Goal: Information Seeking & Learning: Learn about a topic

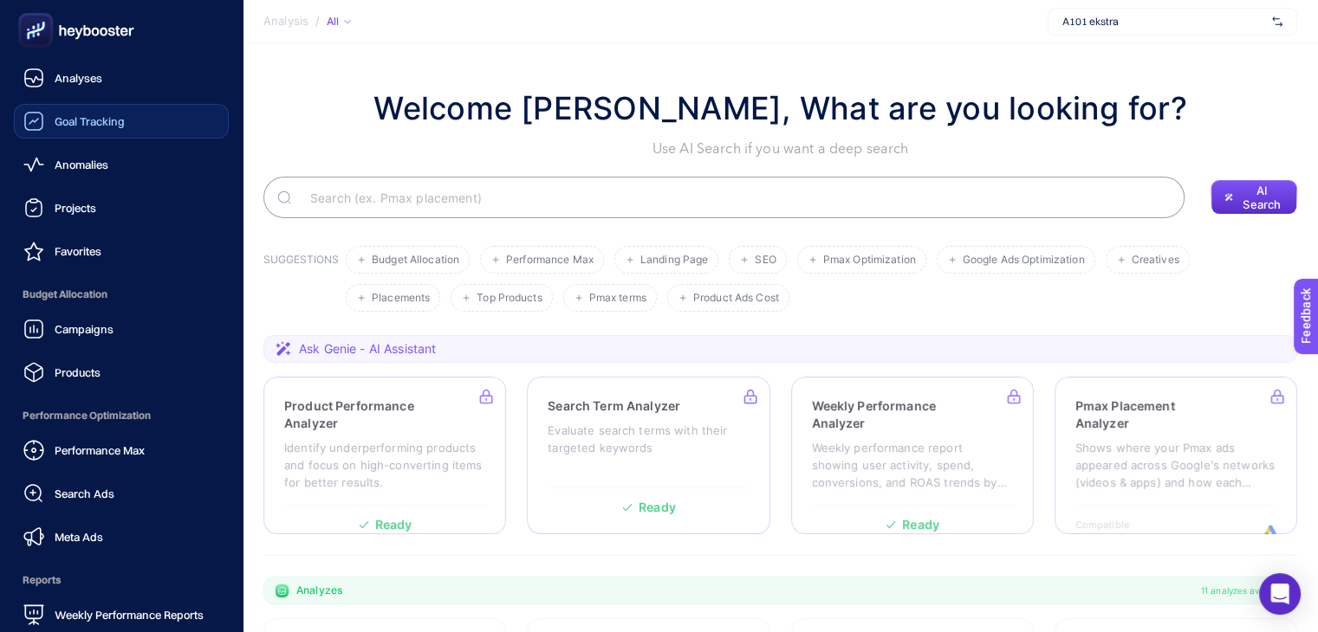
click at [126, 115] on link "Goal Tracking" at bounding box center [121, 121] width 215 height 35
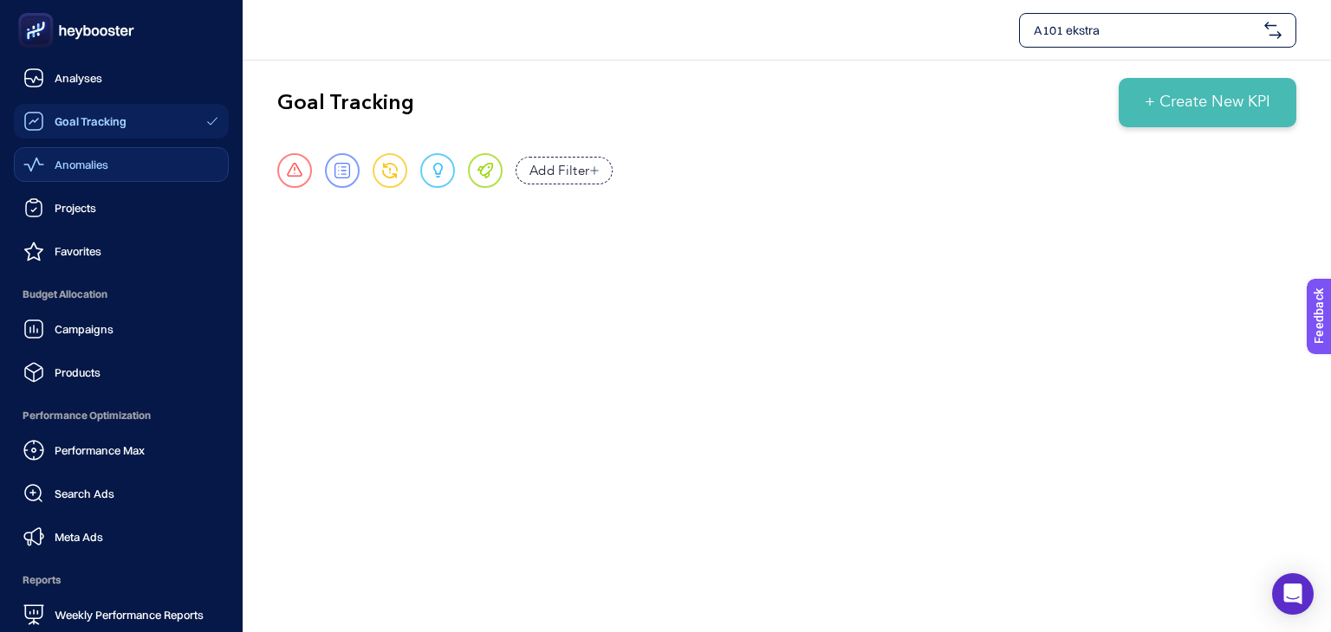
click at [113, 167] on link "Anomalies" at bounding box center [121, 164] width 215 height 35
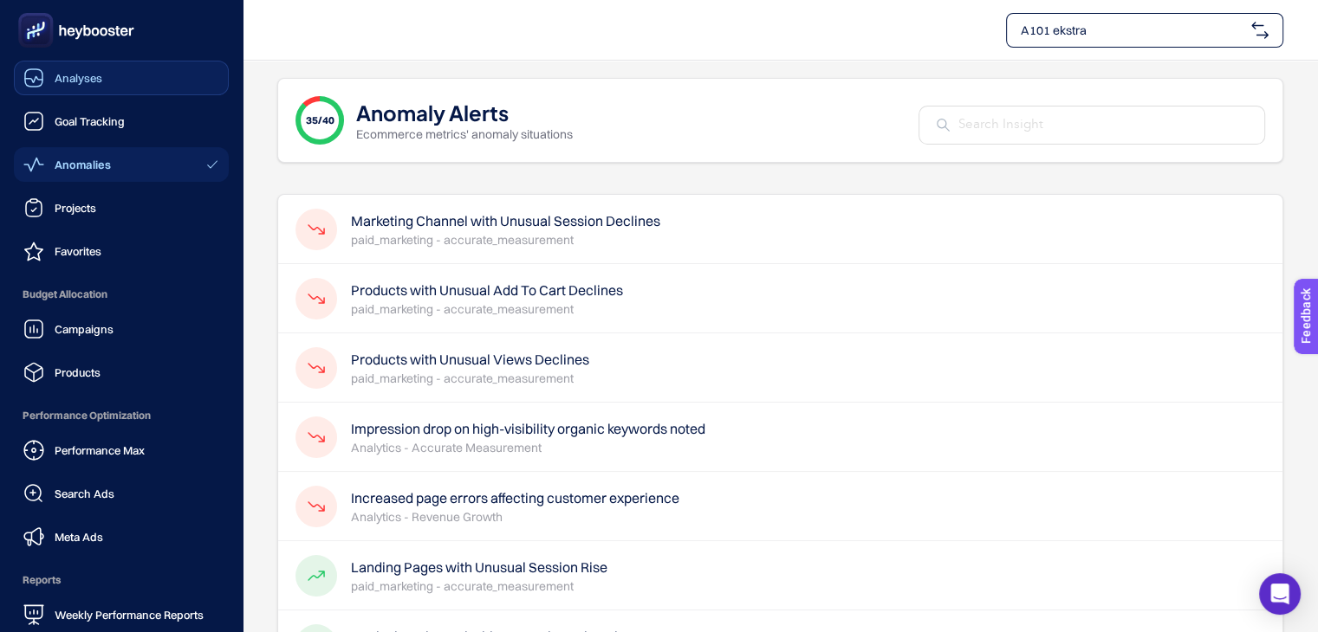
click at [107, 70] on link "Analyses" at bounding box center [121, 78] width 215 height 35
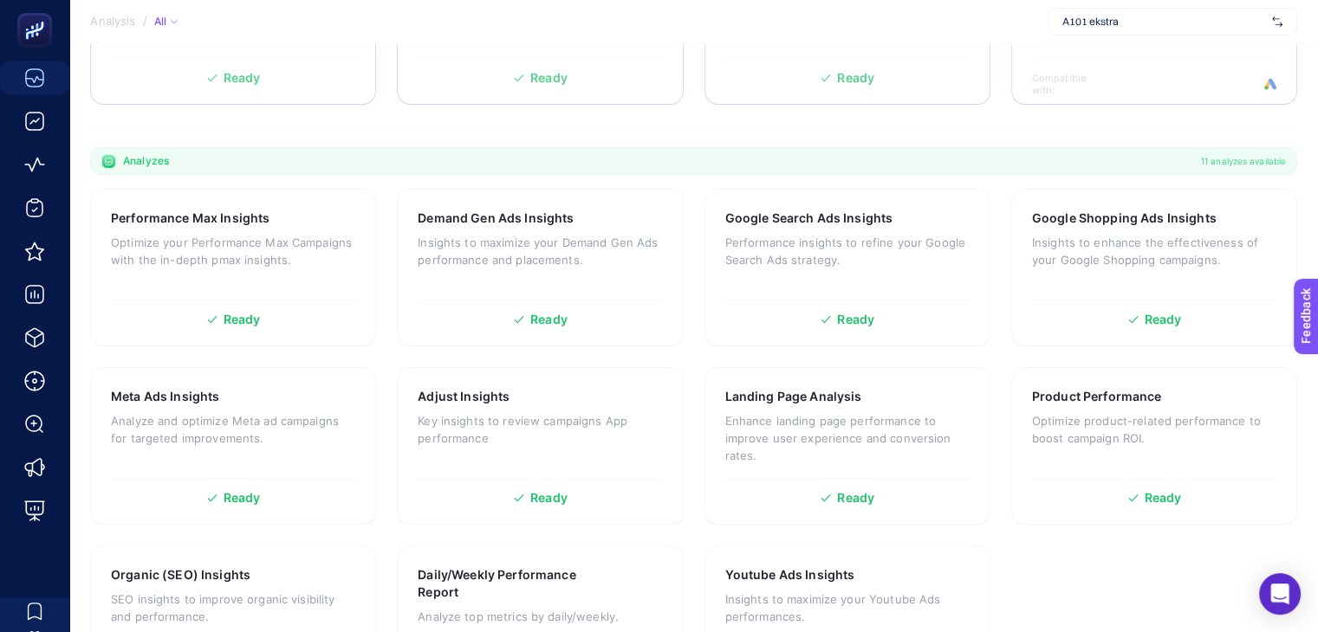
scroll to position [433, 0]
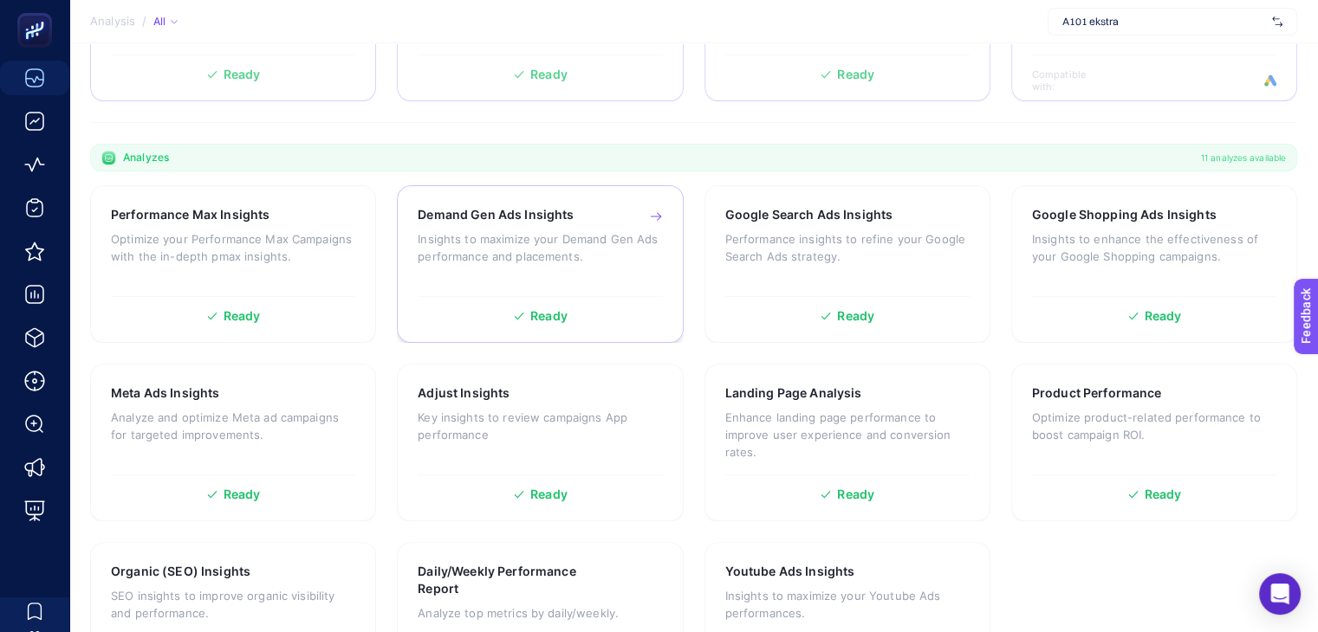
click at [568, 236] on p "Insights to maximize your Demand Gen Ads performance and placements." at bounding box center [540, 247] width 244 height 35
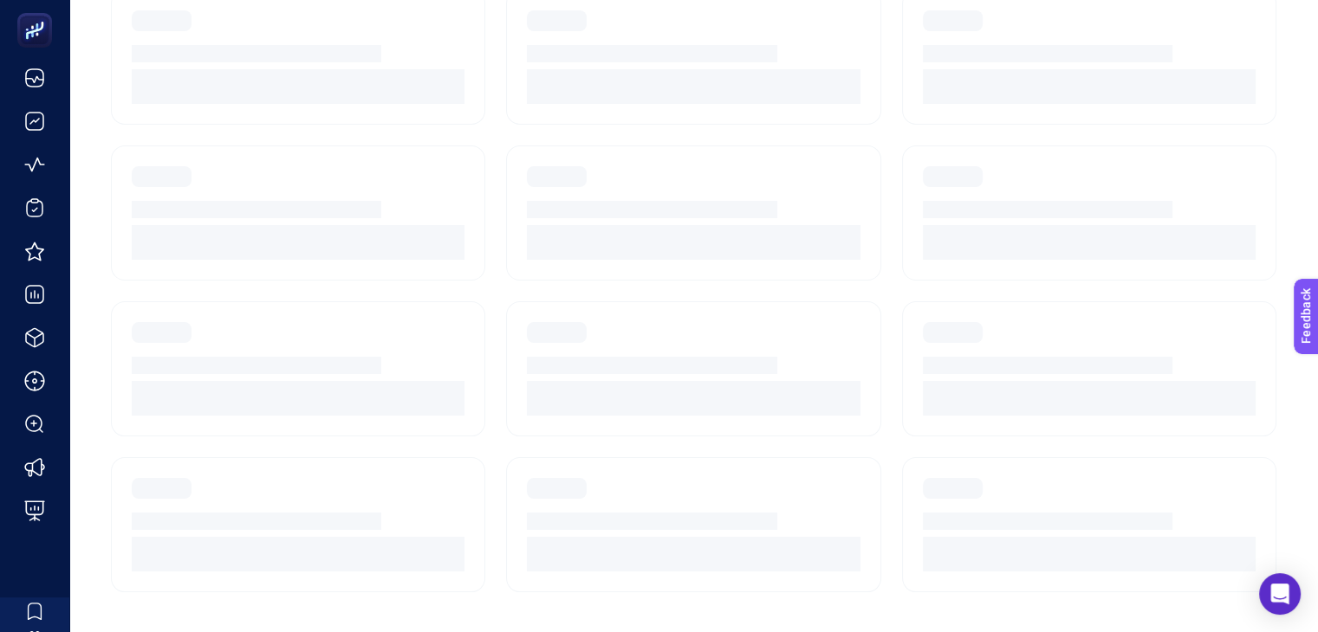
scroll to position [33, 0]
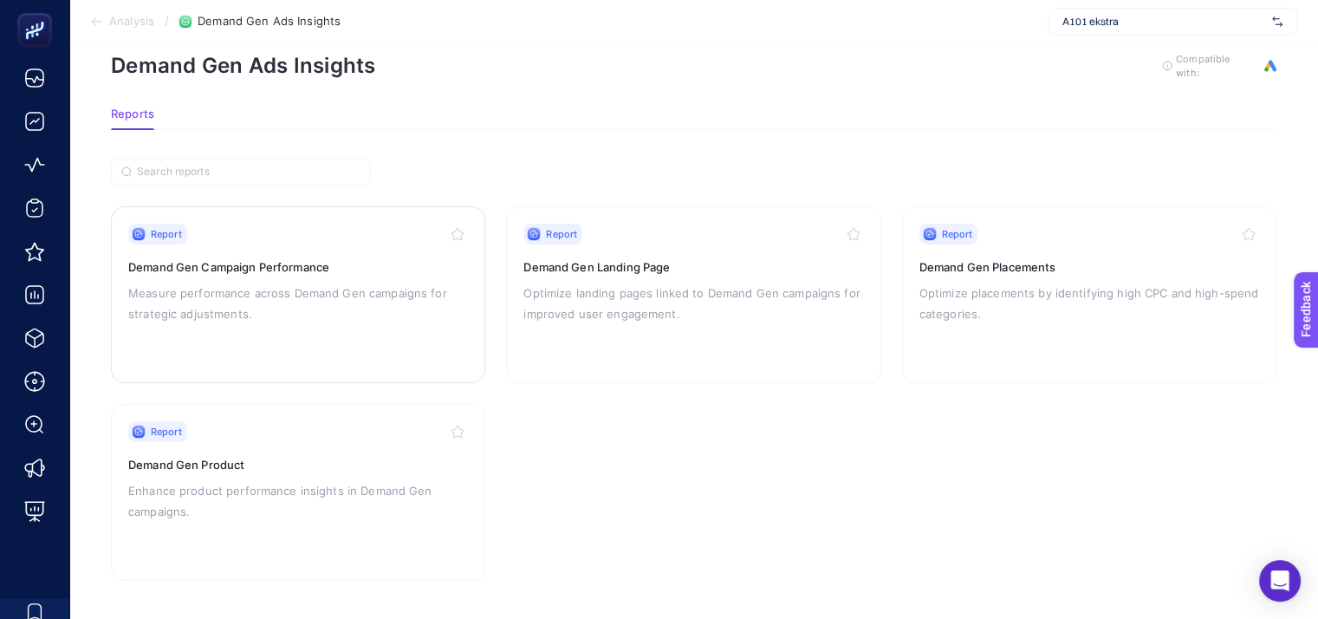
click at [274, 267] on h3 "Demand Gen Campaign Performance" at bounding box center [298, 266] width 340 height 17
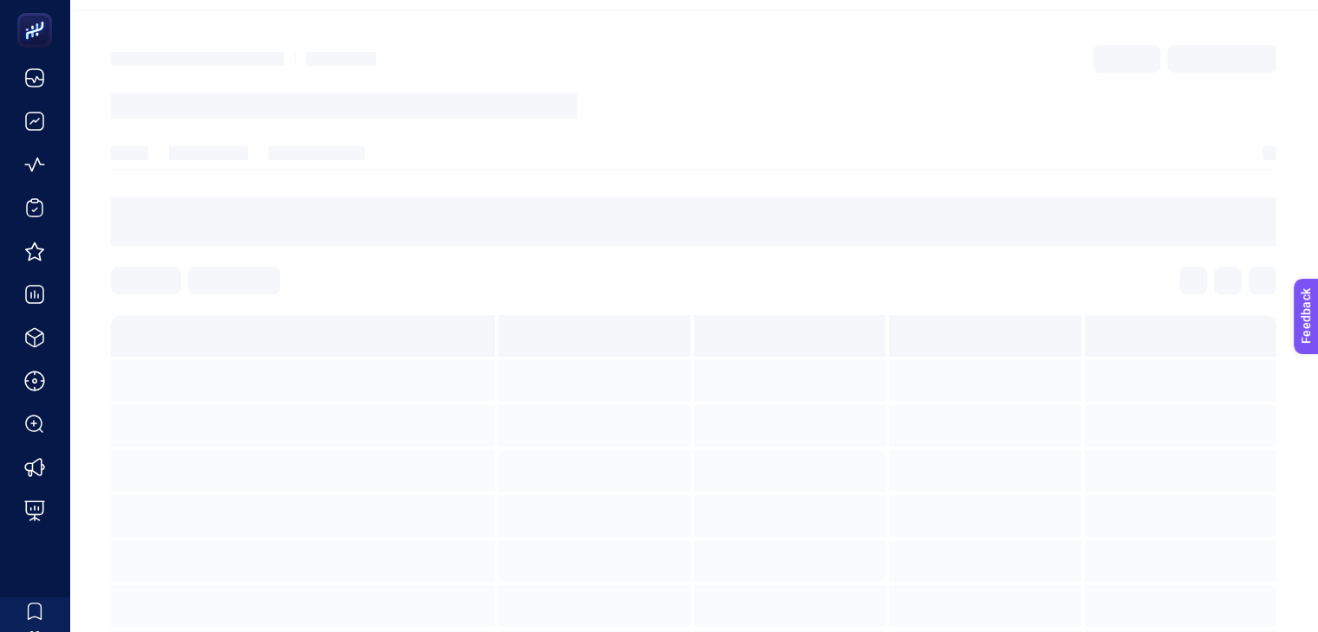
scroll to position [7, 0]
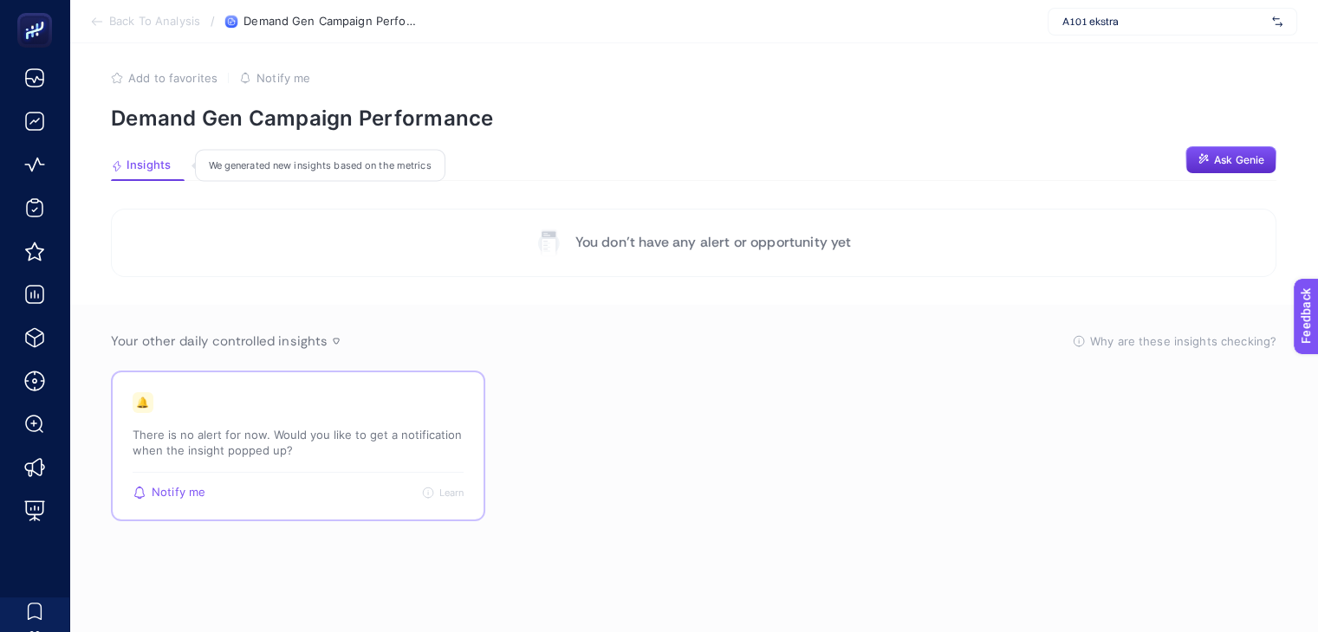
drag, startPoint x: 304, startPoint y: 440, endPoint x: 295, endPoint y: 424, distance: 17.8
click at [304, 441] on p "There is no alert for now. Would you like to get a notification when the insigh…" at bounding box center [298, 442] width 331 height 31
click at [360, 456] on p "There is no alert for now. Would you like to get a notification when the insigh…" at bounding box center [298, 442] width 331 height 31
click at [334, 437] on p "There is no alert for now. Would you like to get a notification when the insigh…" at bounding box center [298, 442] width 331 height 31
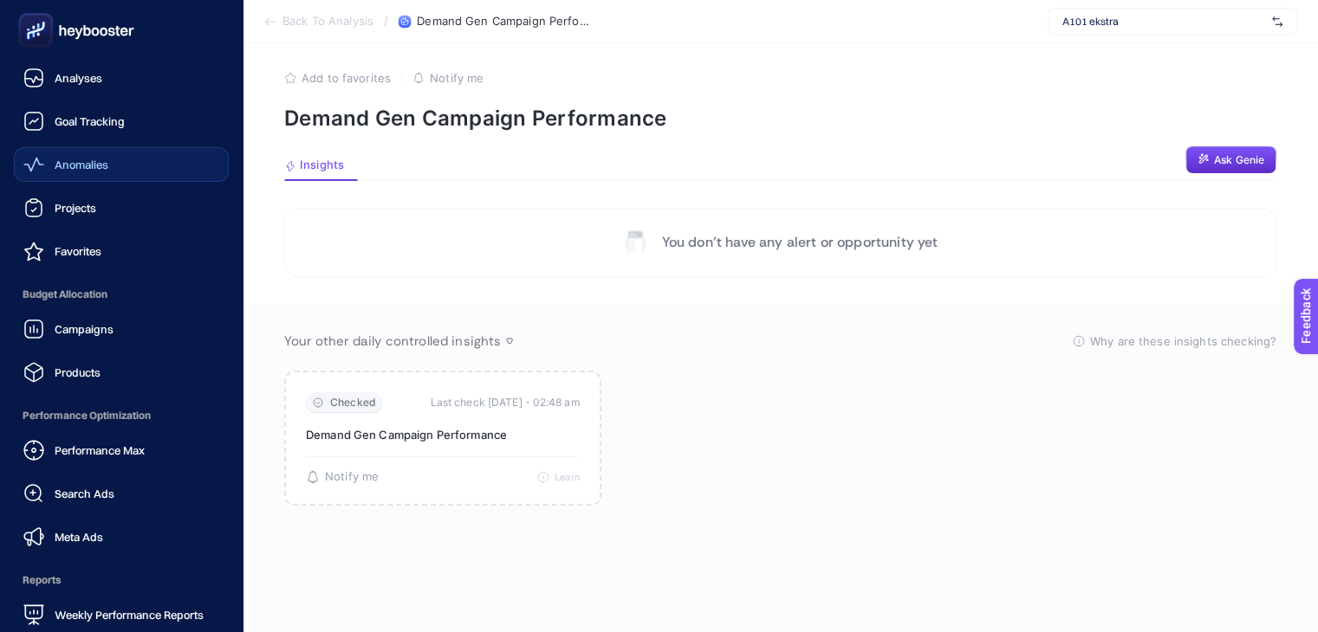
click at [63, 178] on link "Anomalies" at bounding box center [121, 164] width 215 height 35
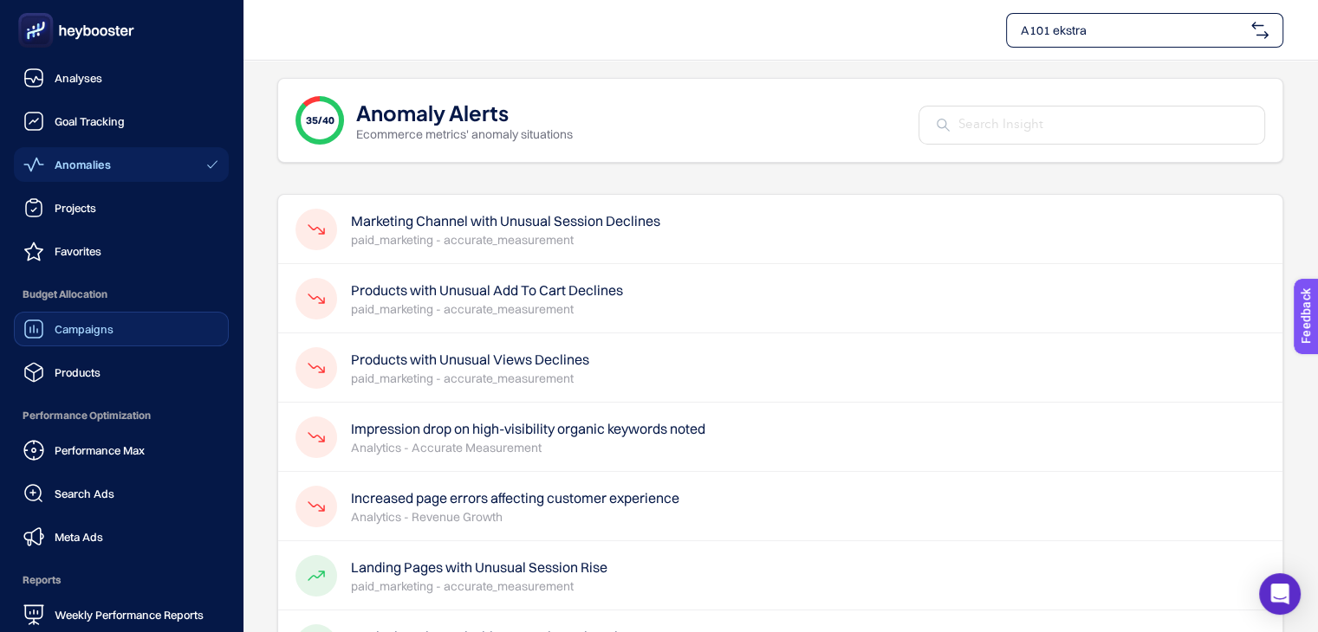
click at [73, 327] on span "Campaigns" at bounding box center [84, 329] width 59 height 14
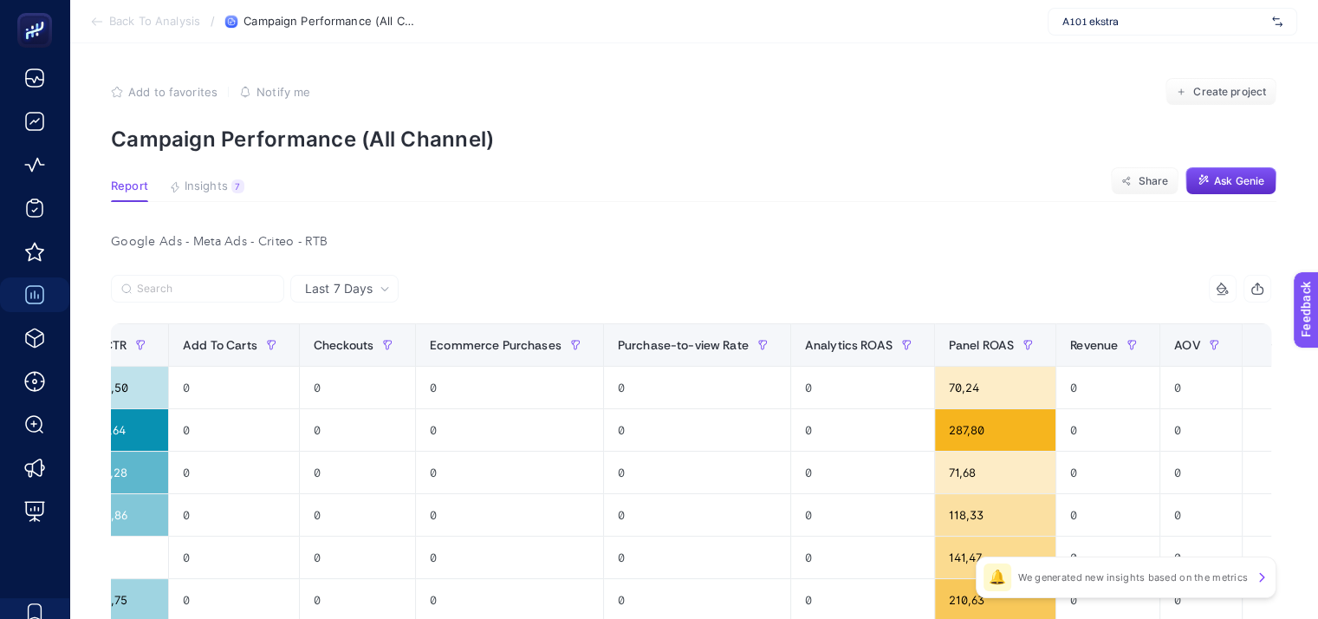
click at [210, 183] on span "Insights" at bounding box center [206, 186] width 43 height 14
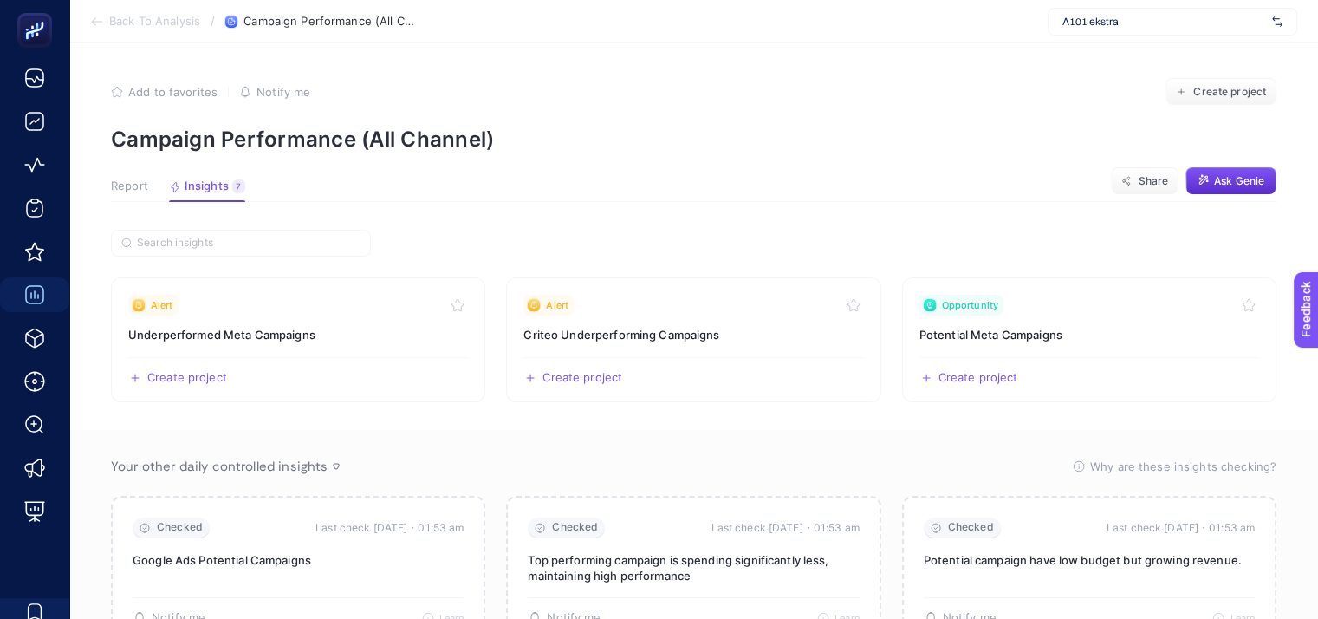
click at [132, 183] on span "Report" at bounding box center [129, 186] width 37 height 14
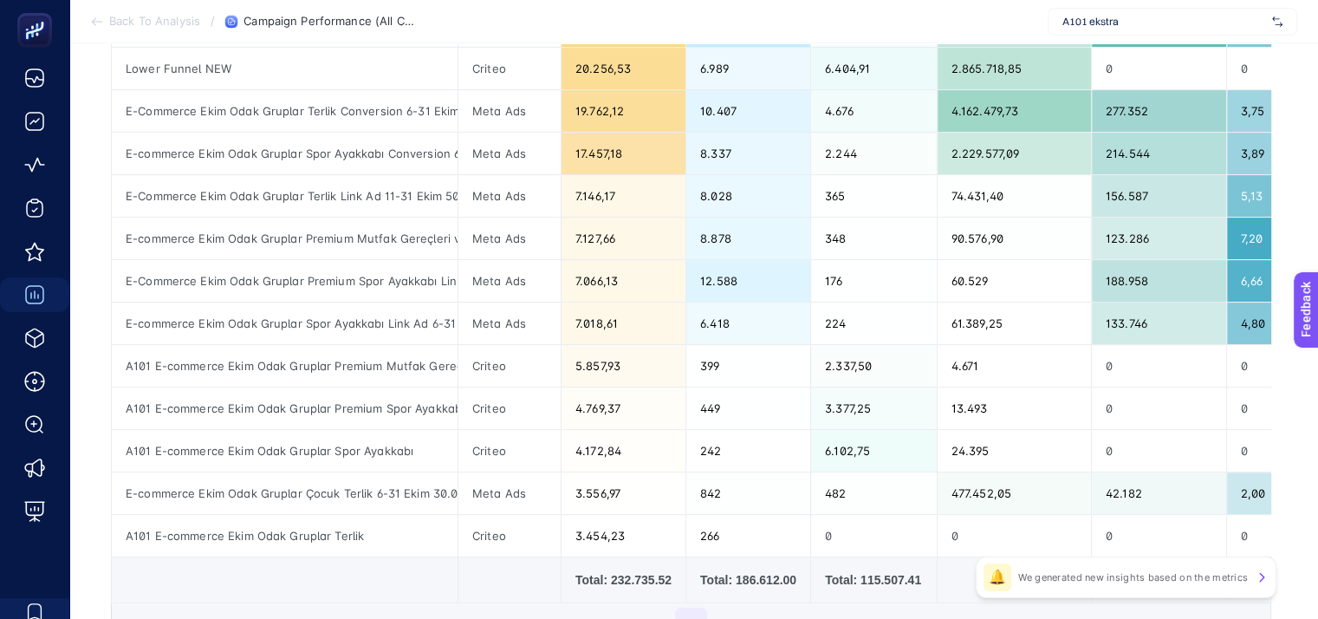
scroll to position [520, 0]
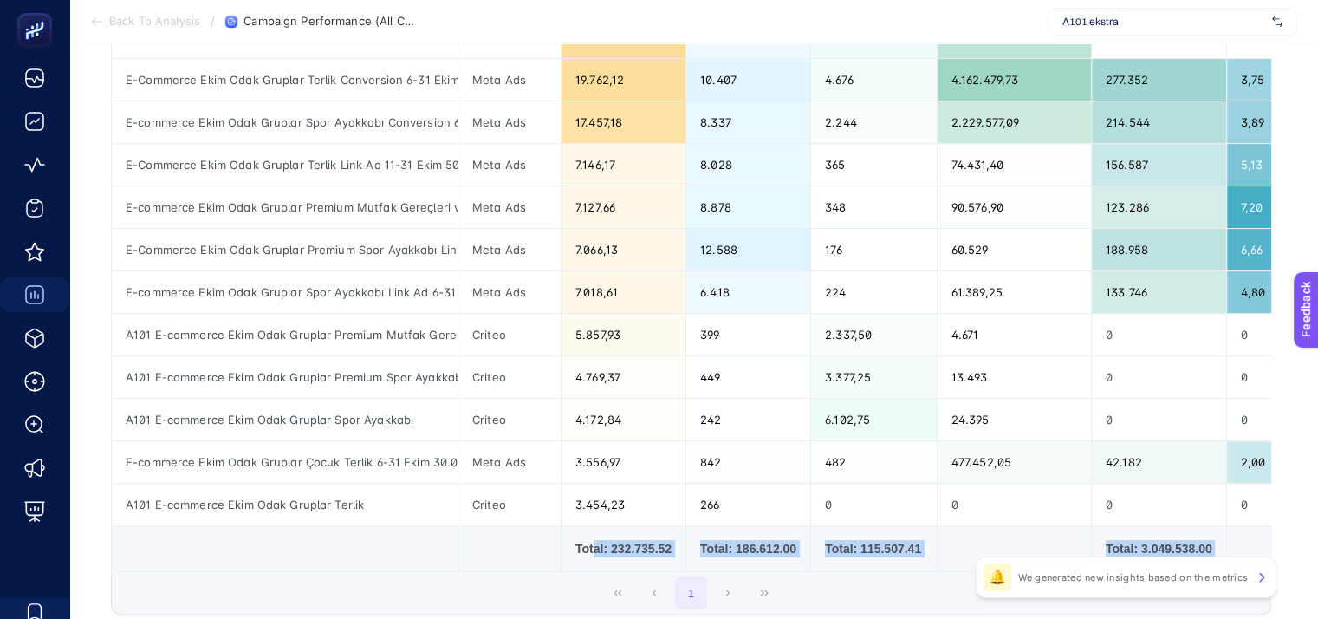
drag, startPoint x: 593, startPoint y: 567, endPoint x: 803, endPoint y: 584, distance: 211.2
click at [820, 582] on div "14 items selected Campaign Channel Cost Clicks Conversions Conversion Value Imp…" at bounding box center [691, 184] width 1160 height 859
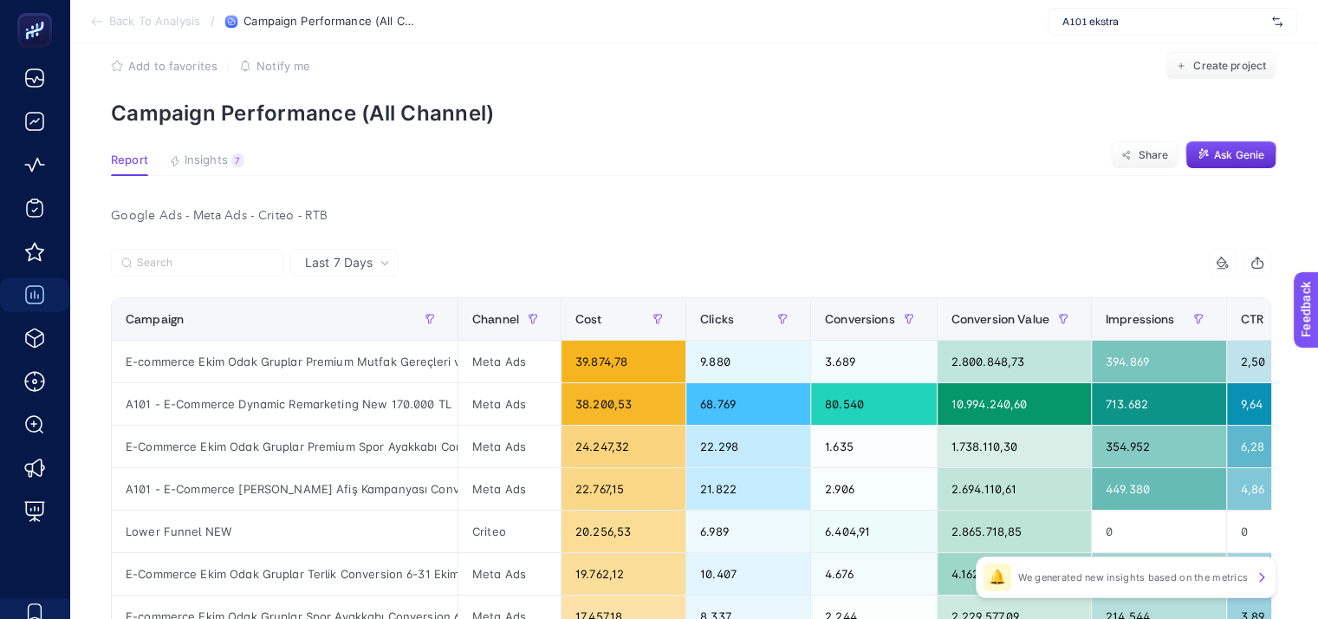
scroll to position [0, 0]
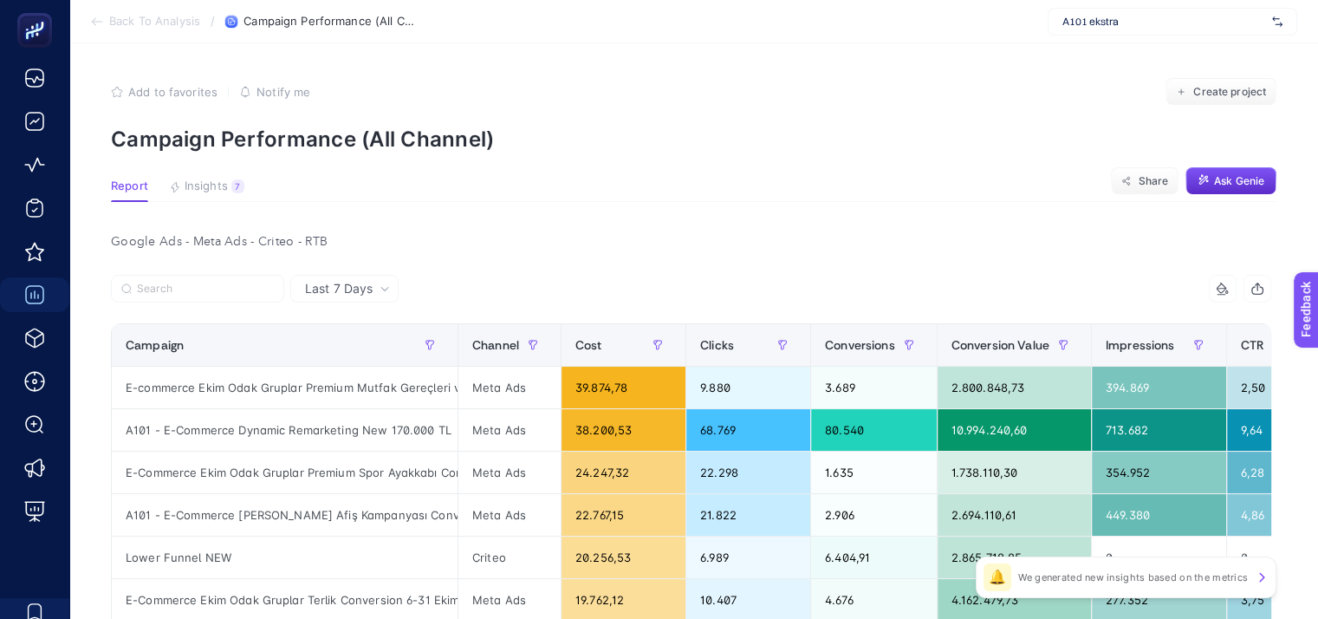
click at [282, 238] on div "Google Ads - Meta Ads - Criteo - RTB" at bounding box center [691, 242] width 1188 height 24
click at [278, 231] on div "Google Ads - Meta Ads - Criteo - RTB" at bounding box center [691, 242] width 1188 height 24
click at [314, 288] on span "Last 7 Days" at bounding box center [339, 288] width 68 height 17
click at [321, 288] on span "Last 7 Days" at bounding box center [339, 288] width 68 height 17
click at [732, 278] on div "14 items selected" at bounding box center [981, 289] width 580 height 28
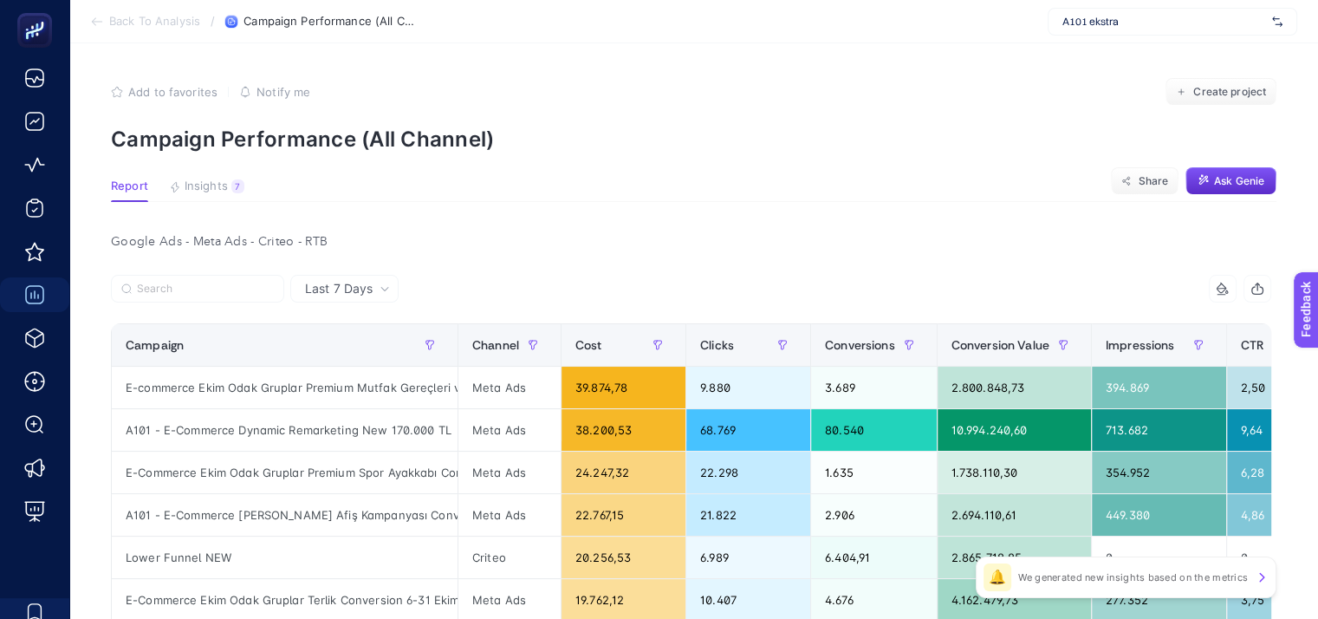
click at [1229, 285] on icon at bounding box center [1222, 289] width 14 height 14
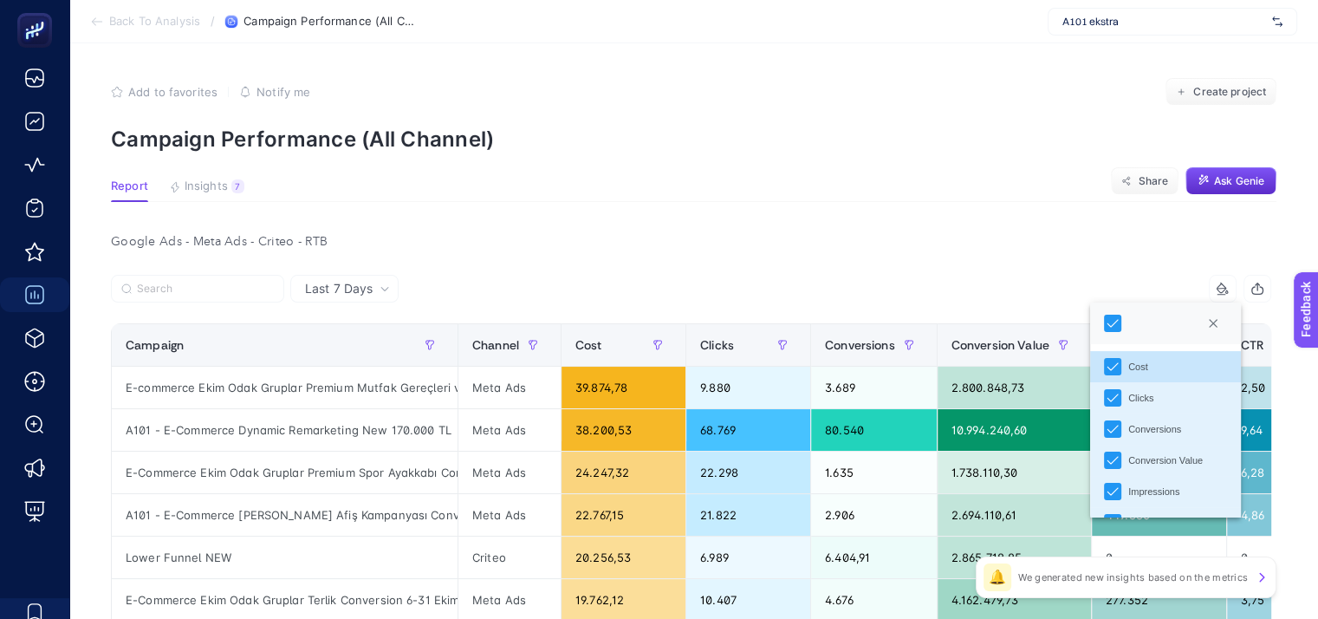
scroll to position [10, 78]
click at [1229, 285] on icon at bounding box center [1222, 289] width 14 height 14
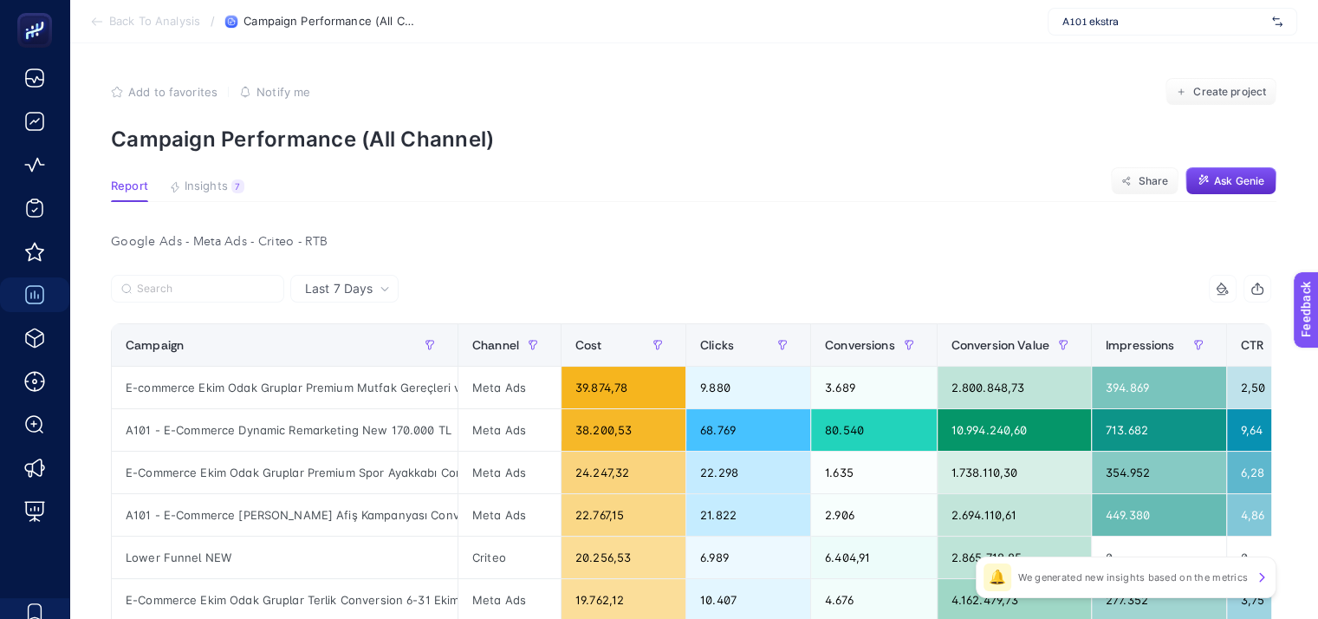
click at [1229, 285] on icon at bounding box center [1222, 289] width 14 height 14
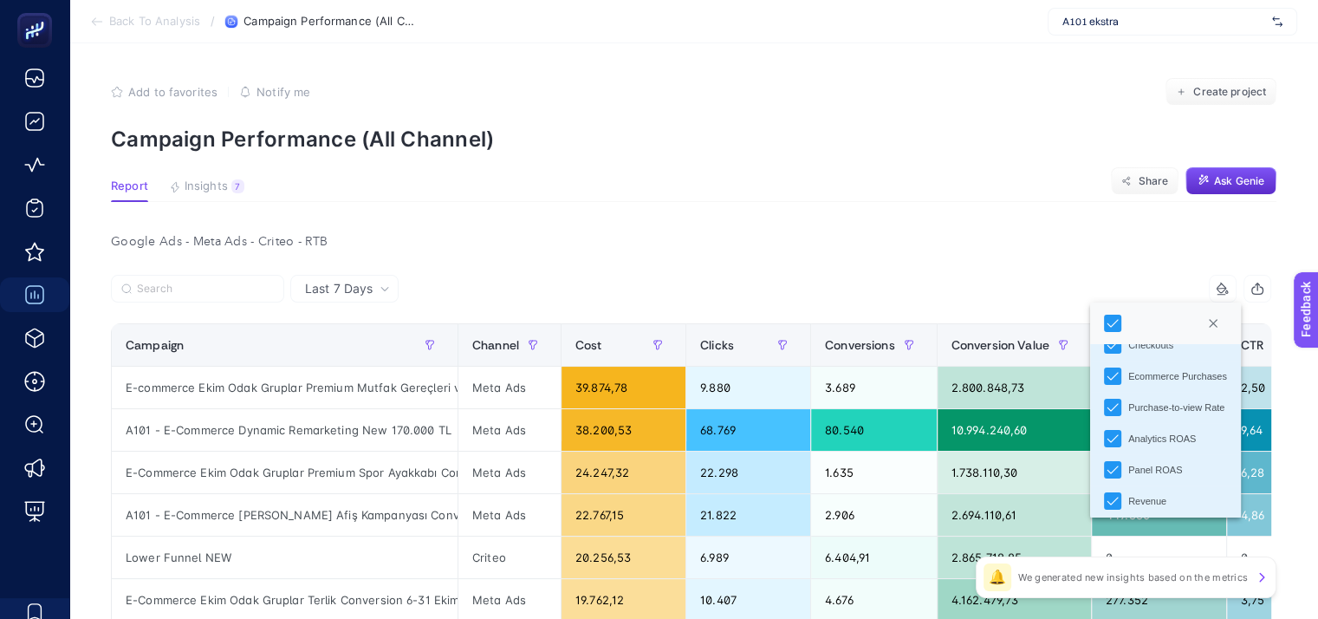
scroll to position [277, 0]
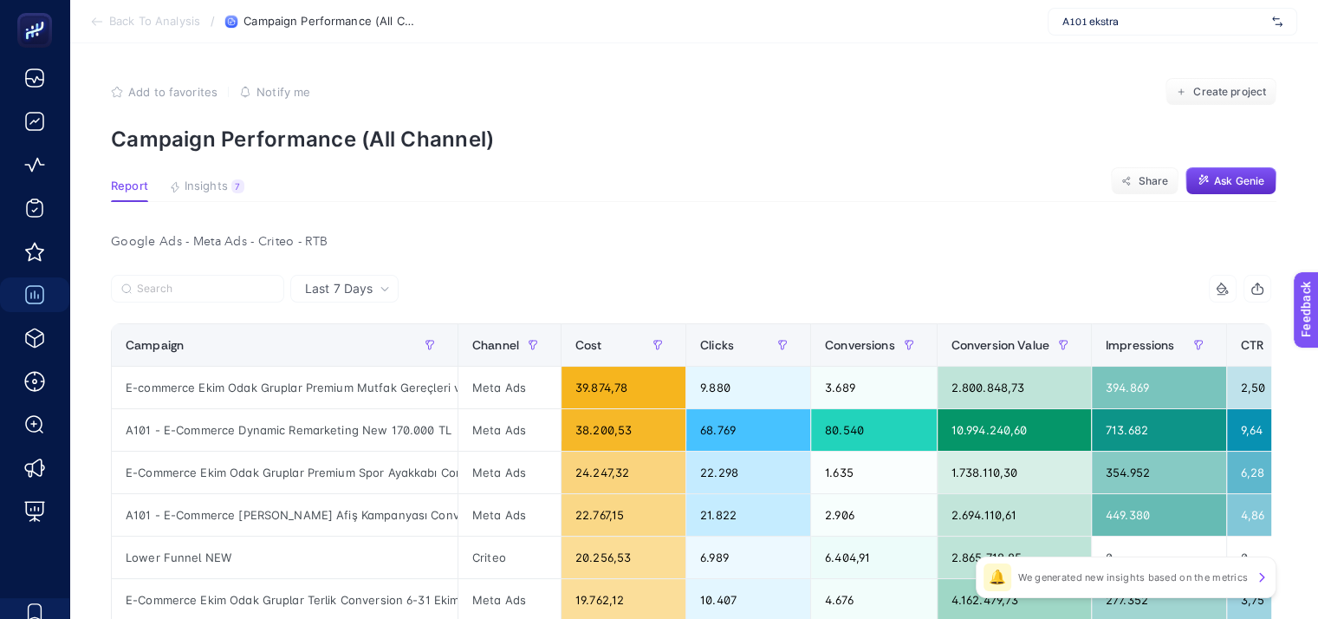
click at [1156, 20] on span "A101 ekstra" at bounding box center [1163, 22] width 203 height 14
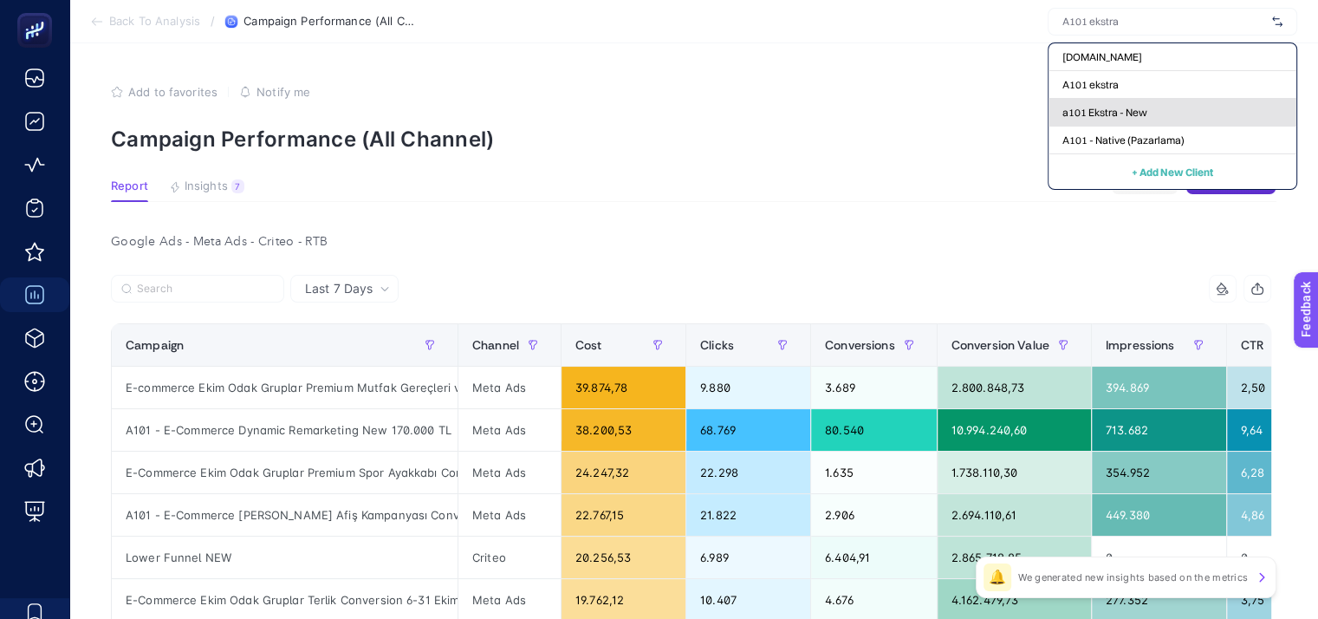
click at [1081, 117] on span "a101 Ekstra - New" at bounding box center [1104, 113] width 85 height 14
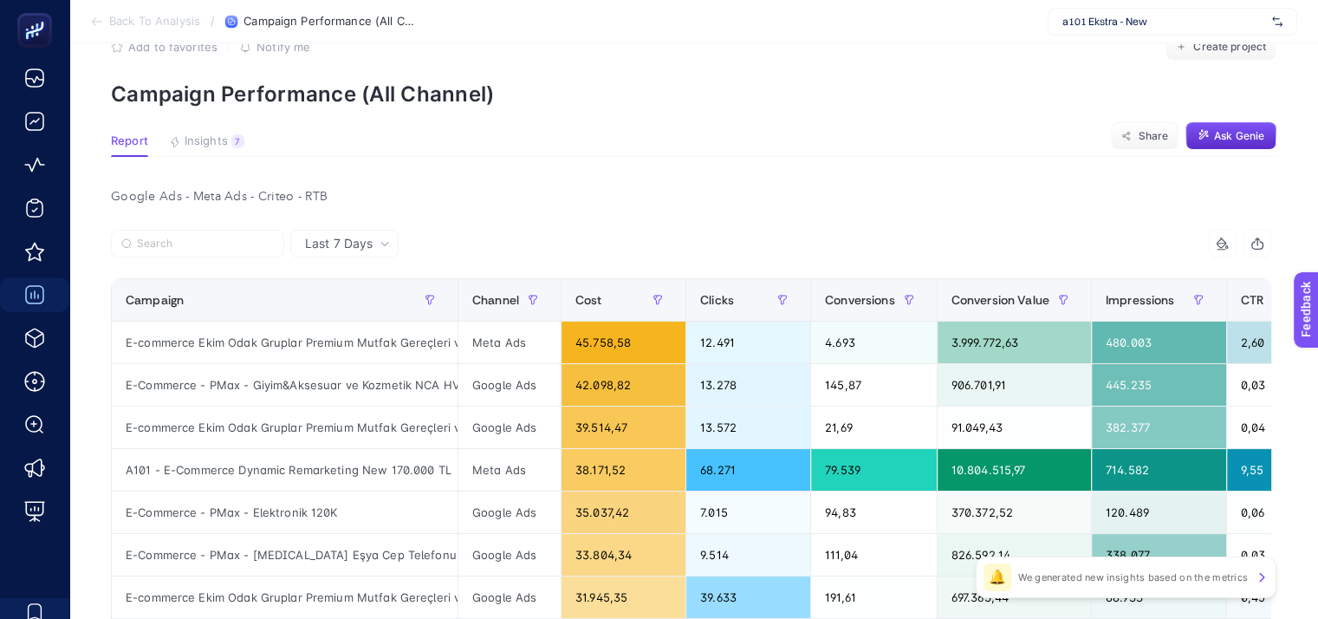
scroll to position [87, 0]
